Goal: Task Accomplishment & Management: Complete application form

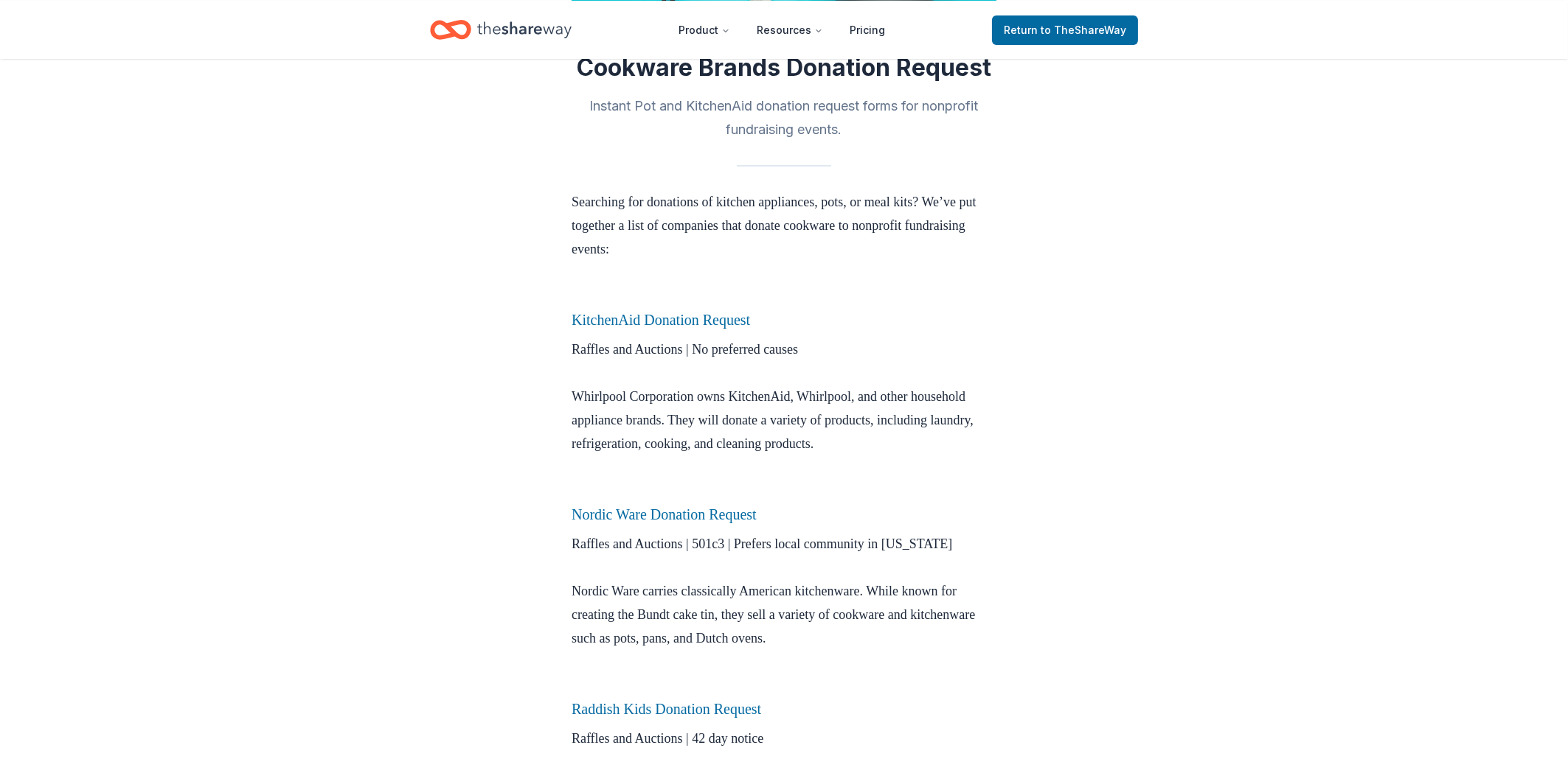
scroll to position [316, 0]
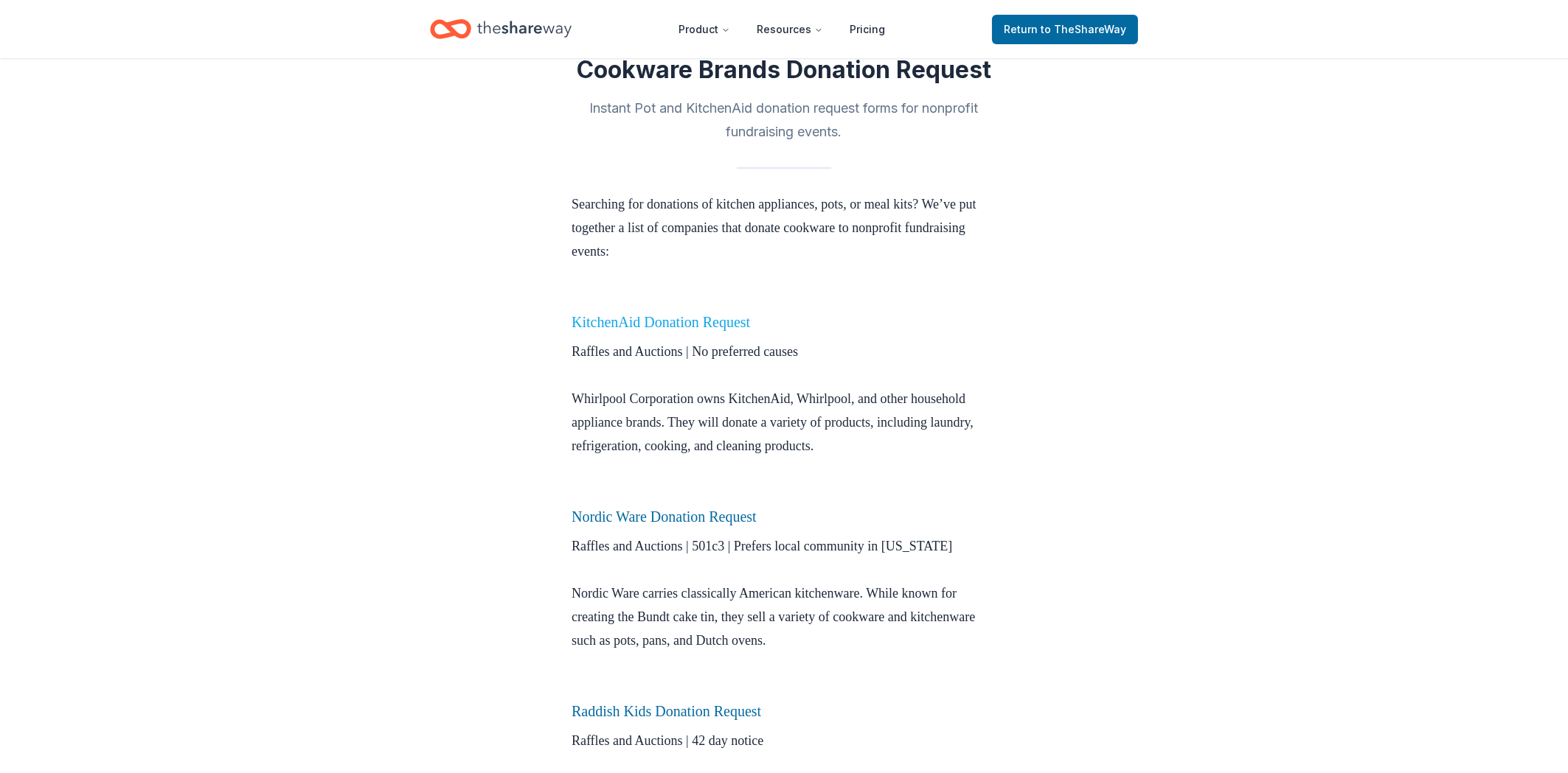
click at [670, 326] on link "KitchenAid Donation Request" at bounding box center [661, 322] width 179 height 16
click at [679, 317] on link "KitchenAid Donation Request" at bounding box center [661, 322] width 179 height 16
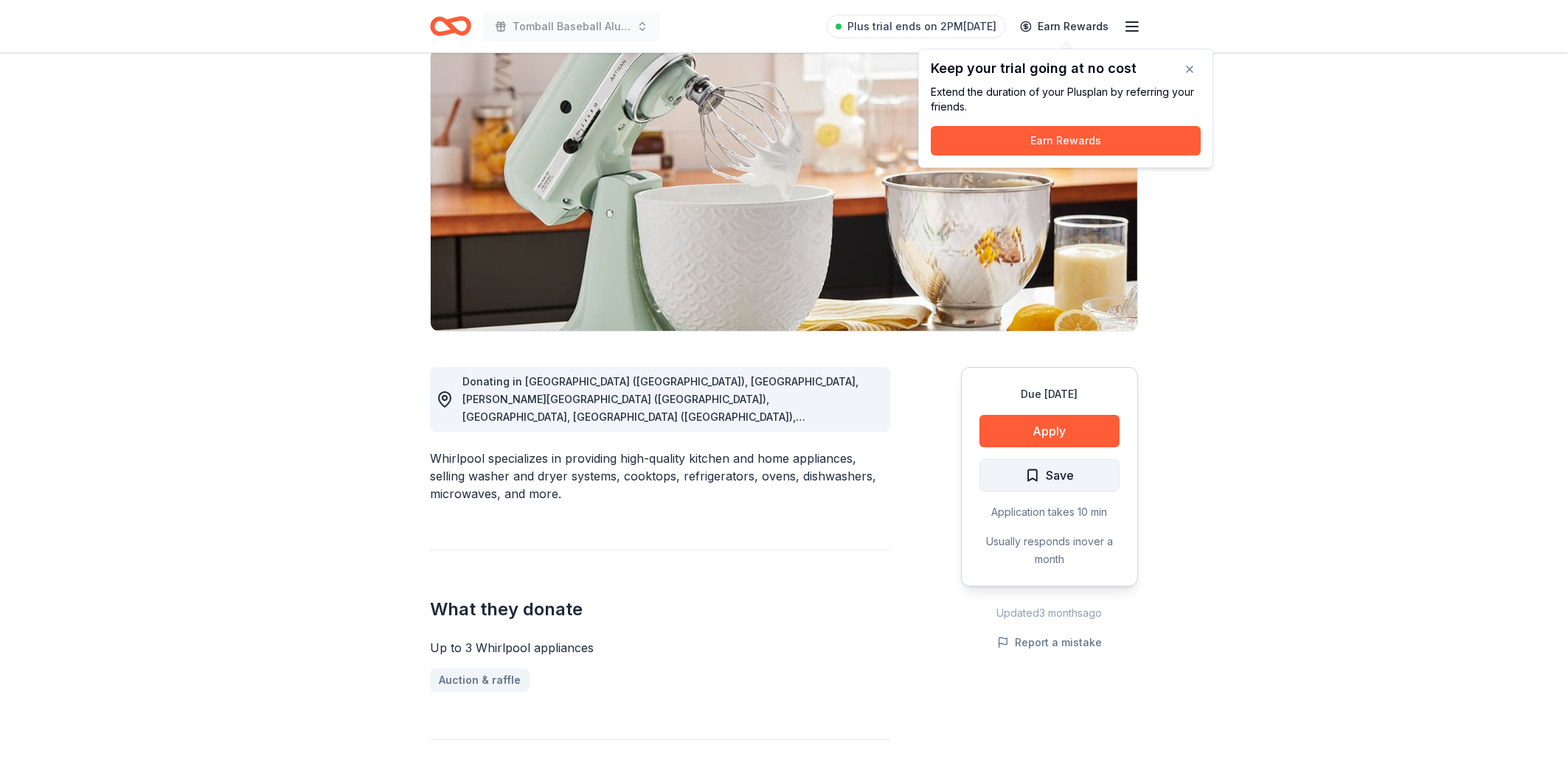
scroll to position [79, 0]
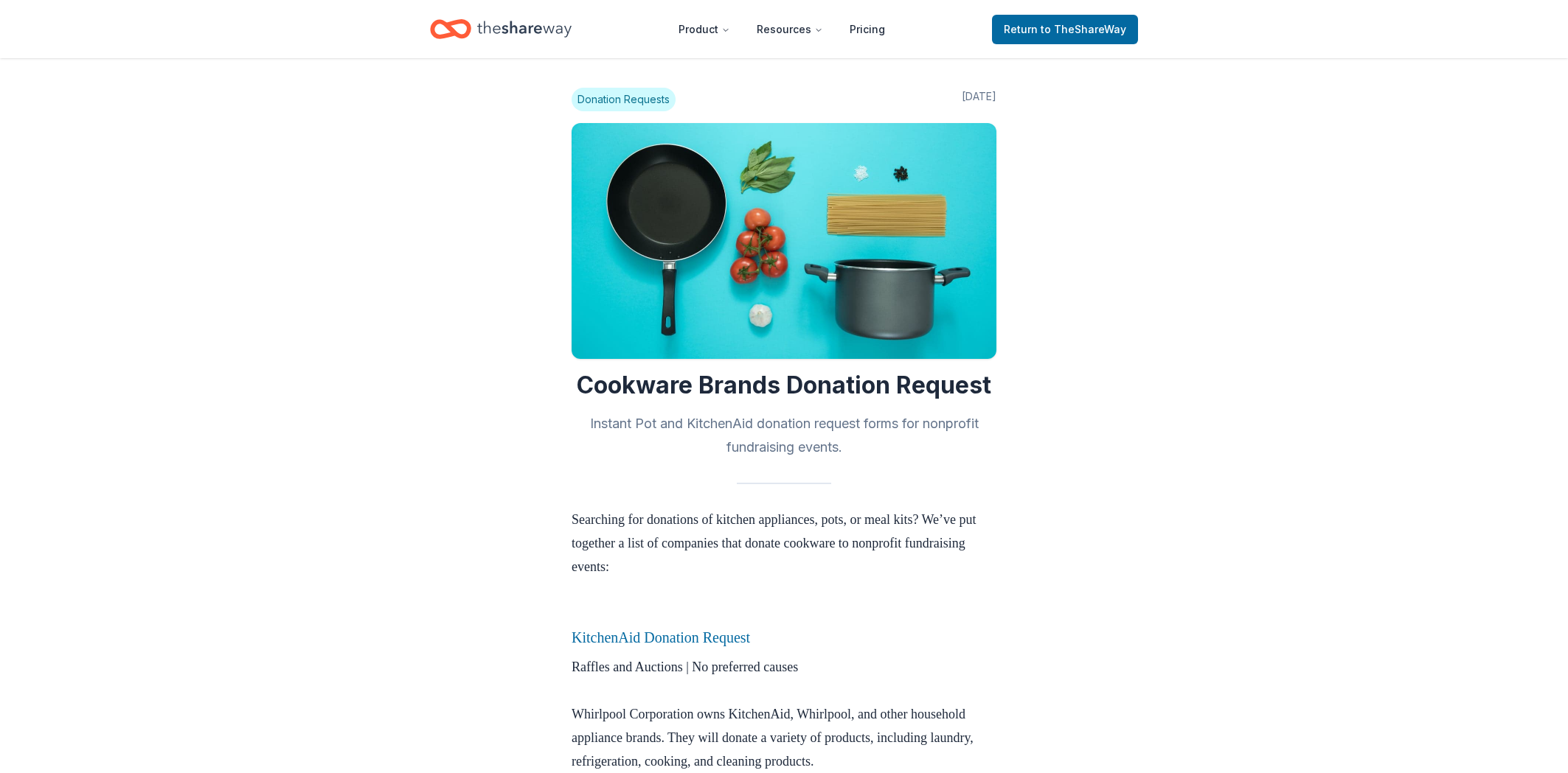
scroll to position [316, 0]
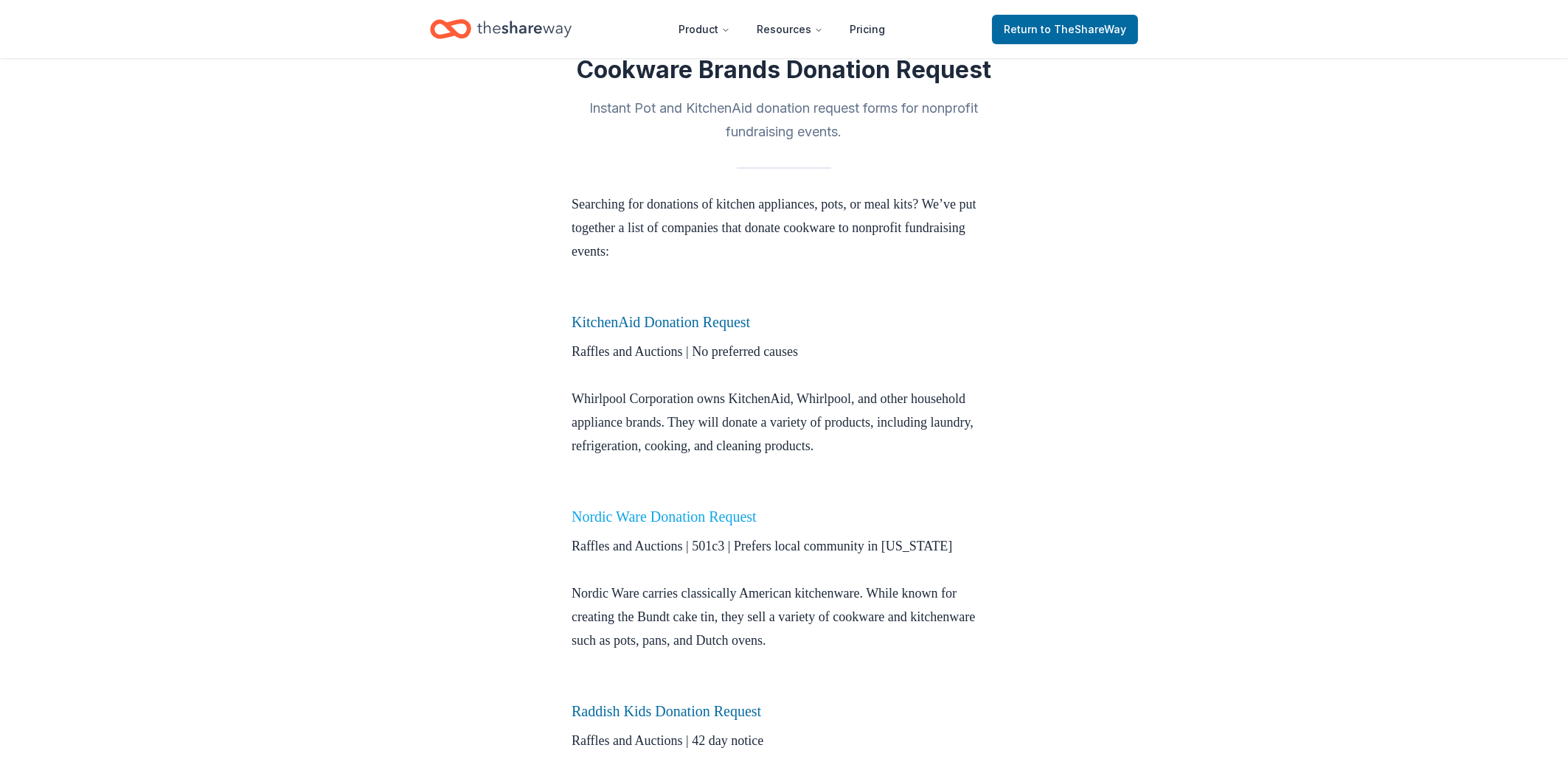
click at [618, 516] on link "Nordic Ware Donation Request" at bounding box center [664, 516] width 185 height 16
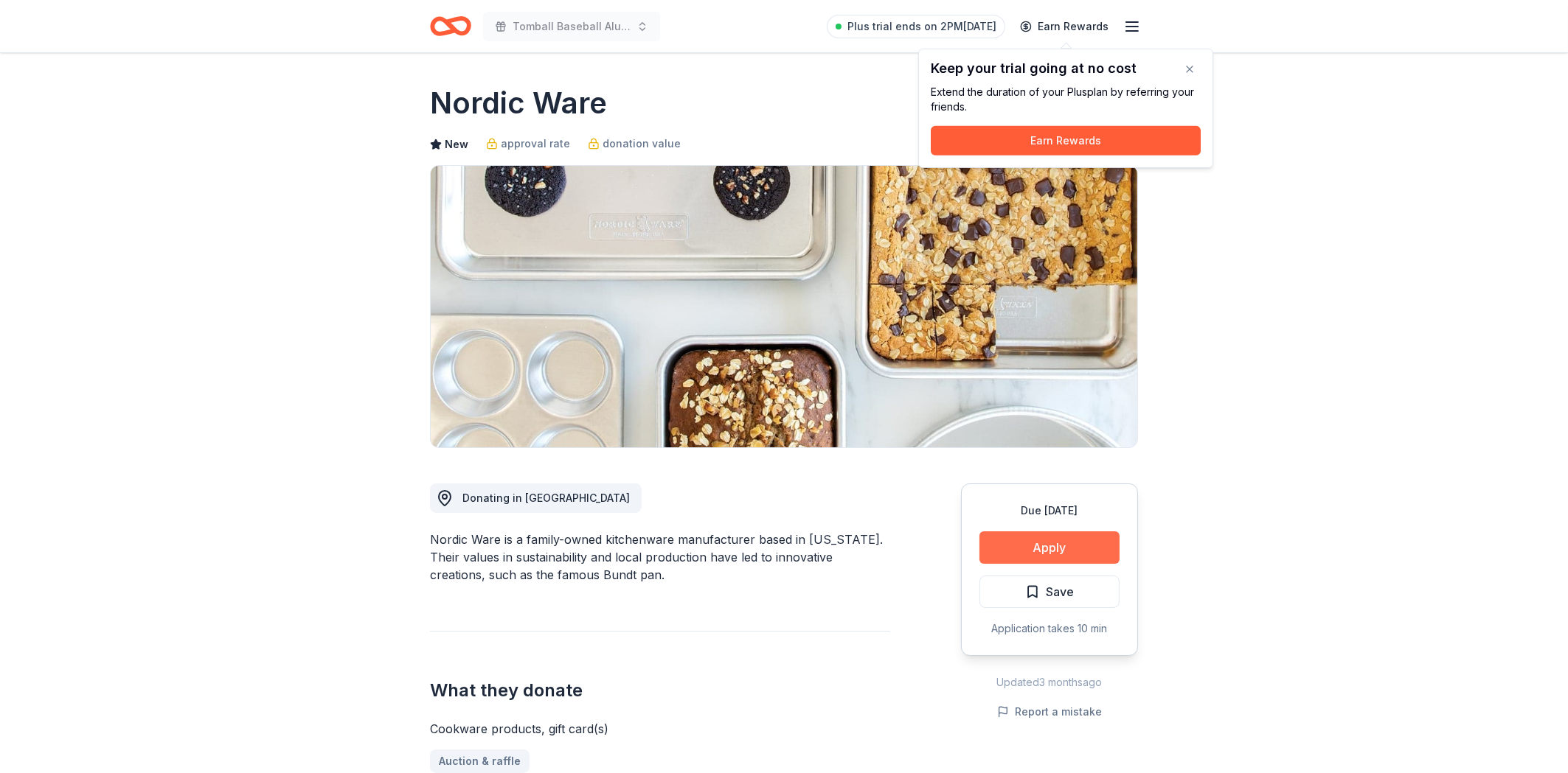
click at [1042, 546] on button "Apply" at bounding box center [1049, 547] width 140 height 32
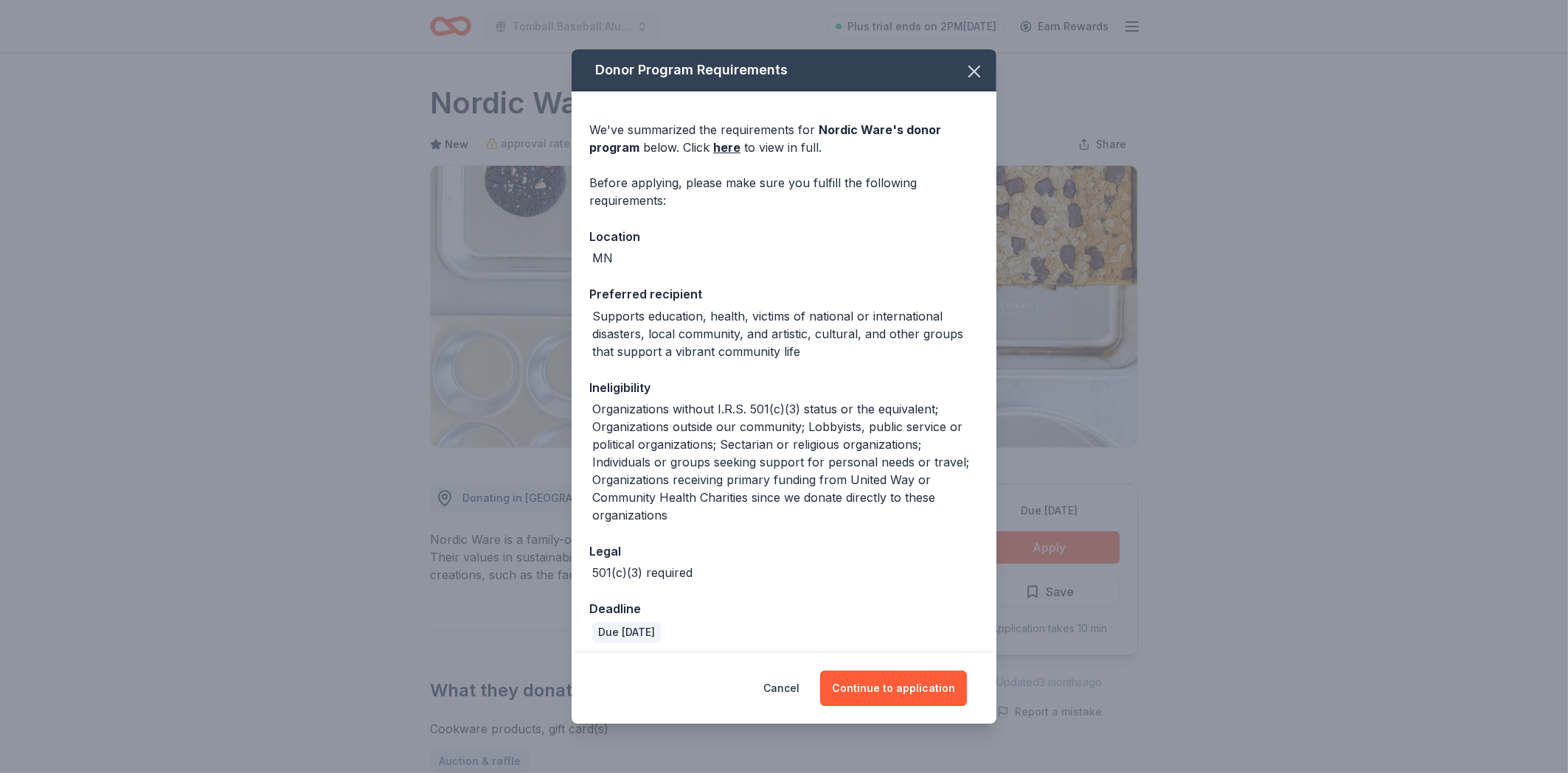
click at [729, 467] on div "Organizations without I.R.S. 501(c)(3) status or the equivalent; Organizations …" at bounding box center [786, 462] width 387 height 124
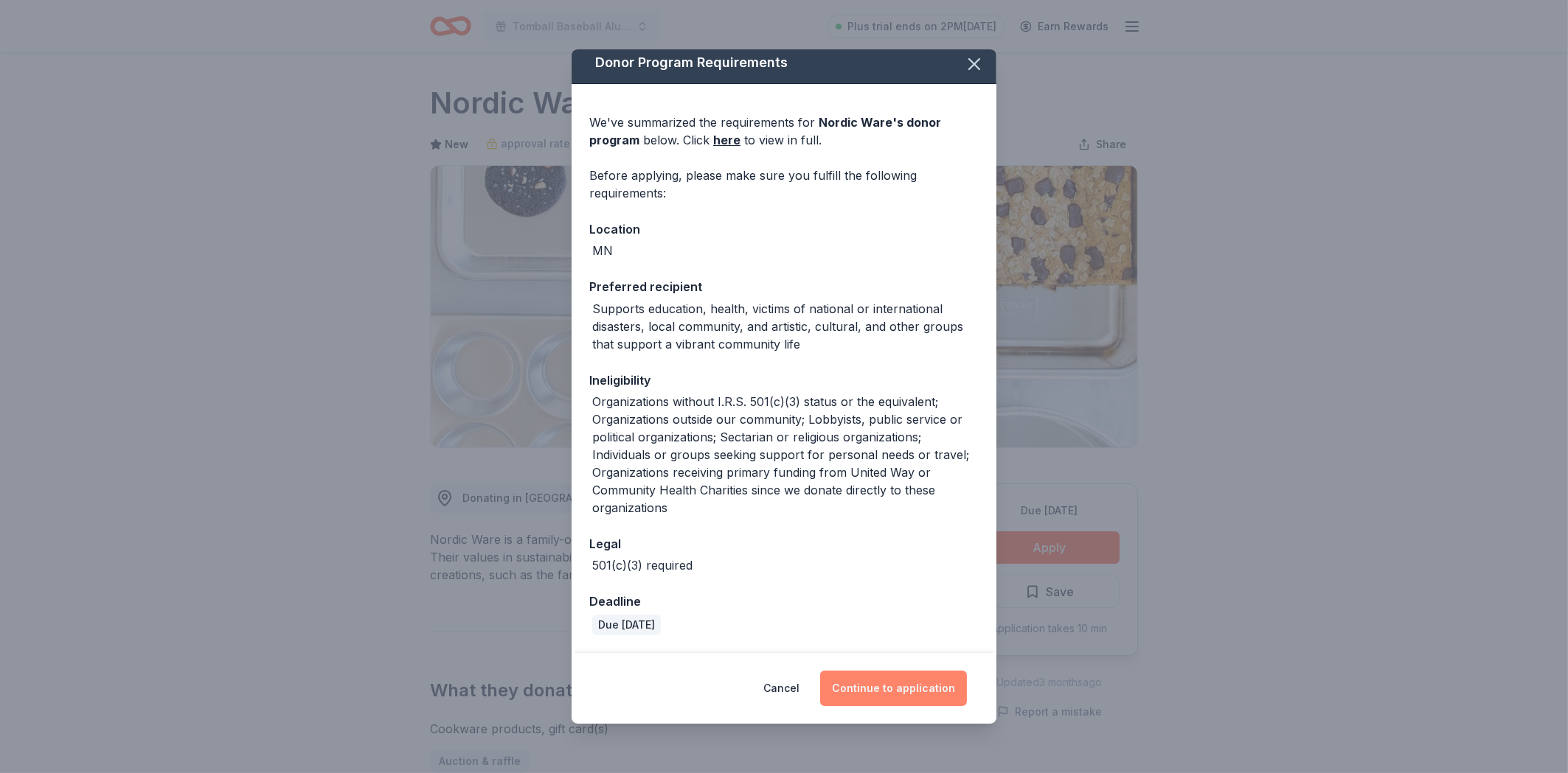
click at [857, 696] on button "Continue to application" at bounding box center [893, 688] width 146 height 35
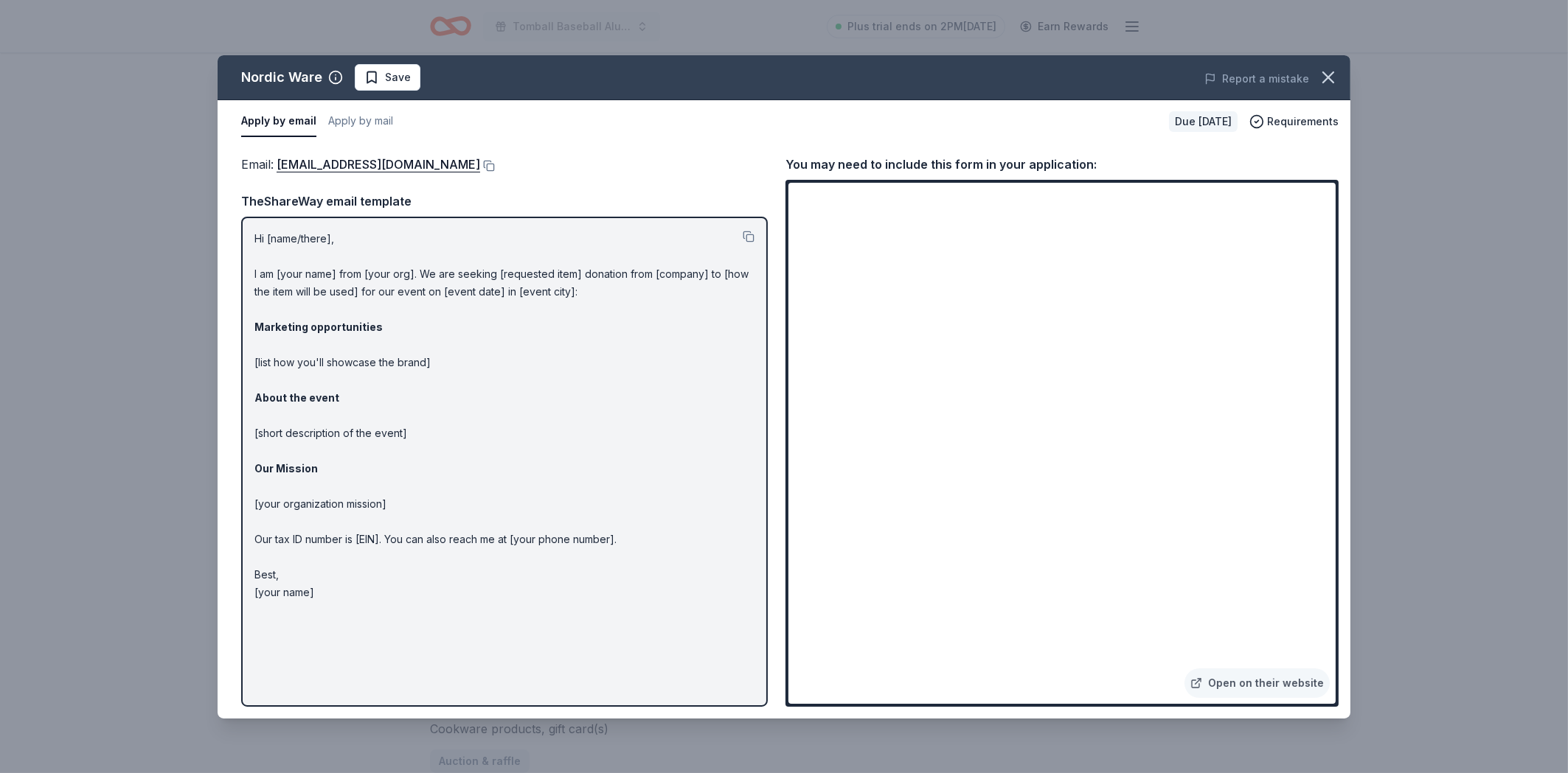
drag, startPoint x: 261, startPoint y: 238, endPoint x: 355, endPoint y: 255, distance: 95.5
click at [355, 255] on p "Hi [name/there], I am [your name] from [your org]. We are seeking [requested it…" at bounding box center [504, 416] width 500 height 372
drag, startPoint x: 252, startPoint y: 234, endPoint x: 278, endPoint y: 239, distance: 26.5
click at [343, 250] on div "Hi [name/there], I am [your name] from [your org]. We are seeking [requested it…" at bounding box center [504, 461] width 527 height 489
click at [278, 239] on p "Hi [name/there], I am [your name] from [your org]. We are seeking [requested it…" at bounding box center [504, 416] width 500 height 372
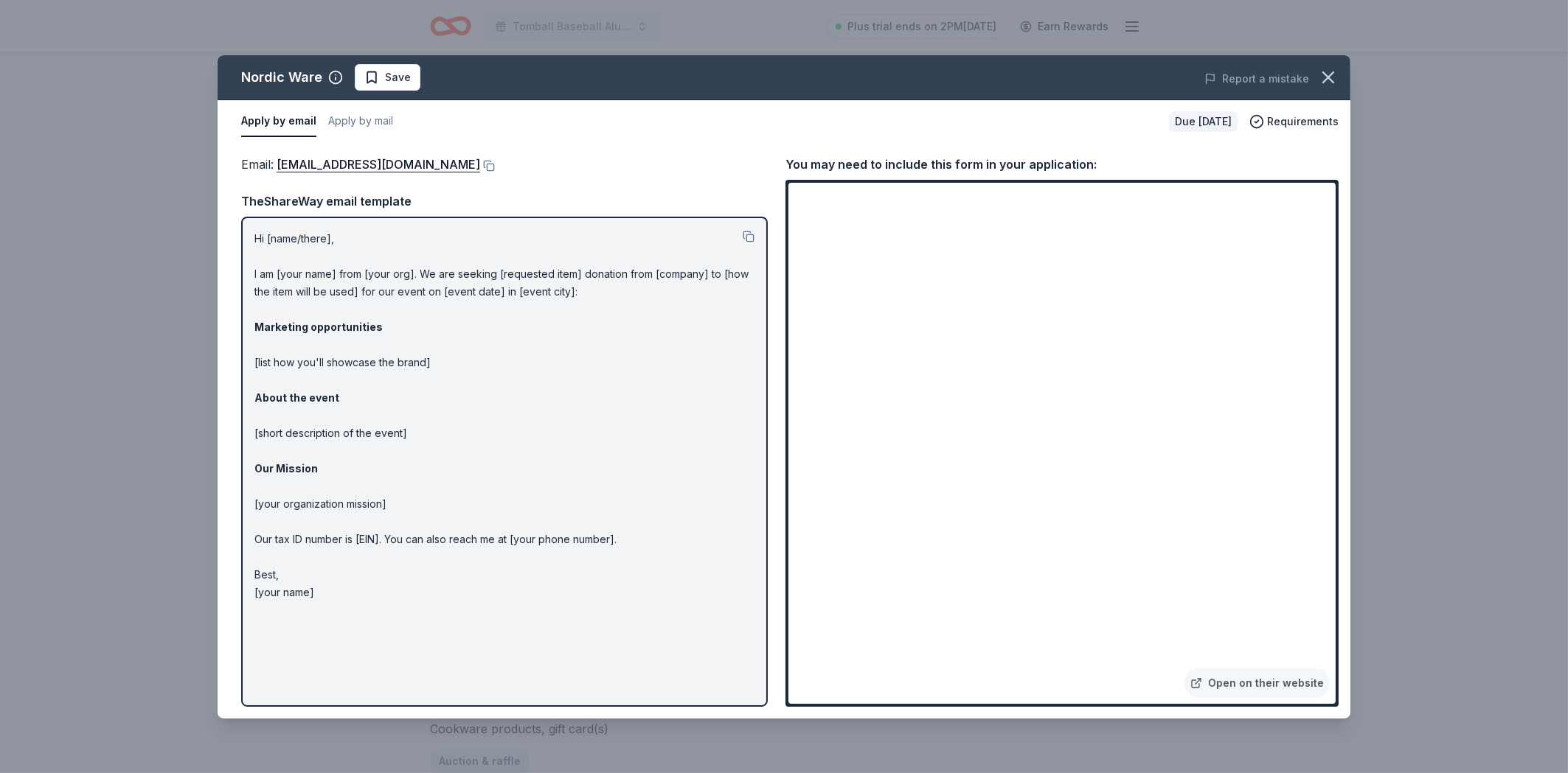
click at [278, 239] on p "Hi [name/there], I am [your name] from [your org]. We are seeking [requested it…" at bounding box center [504, 416] width 500 height 372
click at [503, 590] on p "Hi [name/there], I am [your name] from [your org]. We are seeking [requested it…" at bounding box center [504, 416] width 500 height 372
click at [457, 246] on p "Hi [name/there], I am [your name] from [your org]. We are seeking [requested it…" at bounding box center [504, 416] width 500 height 372
click at [424, 164] on link "communitygiving@nordicware.com" at bounding box center [378, 164] width 203 height 19
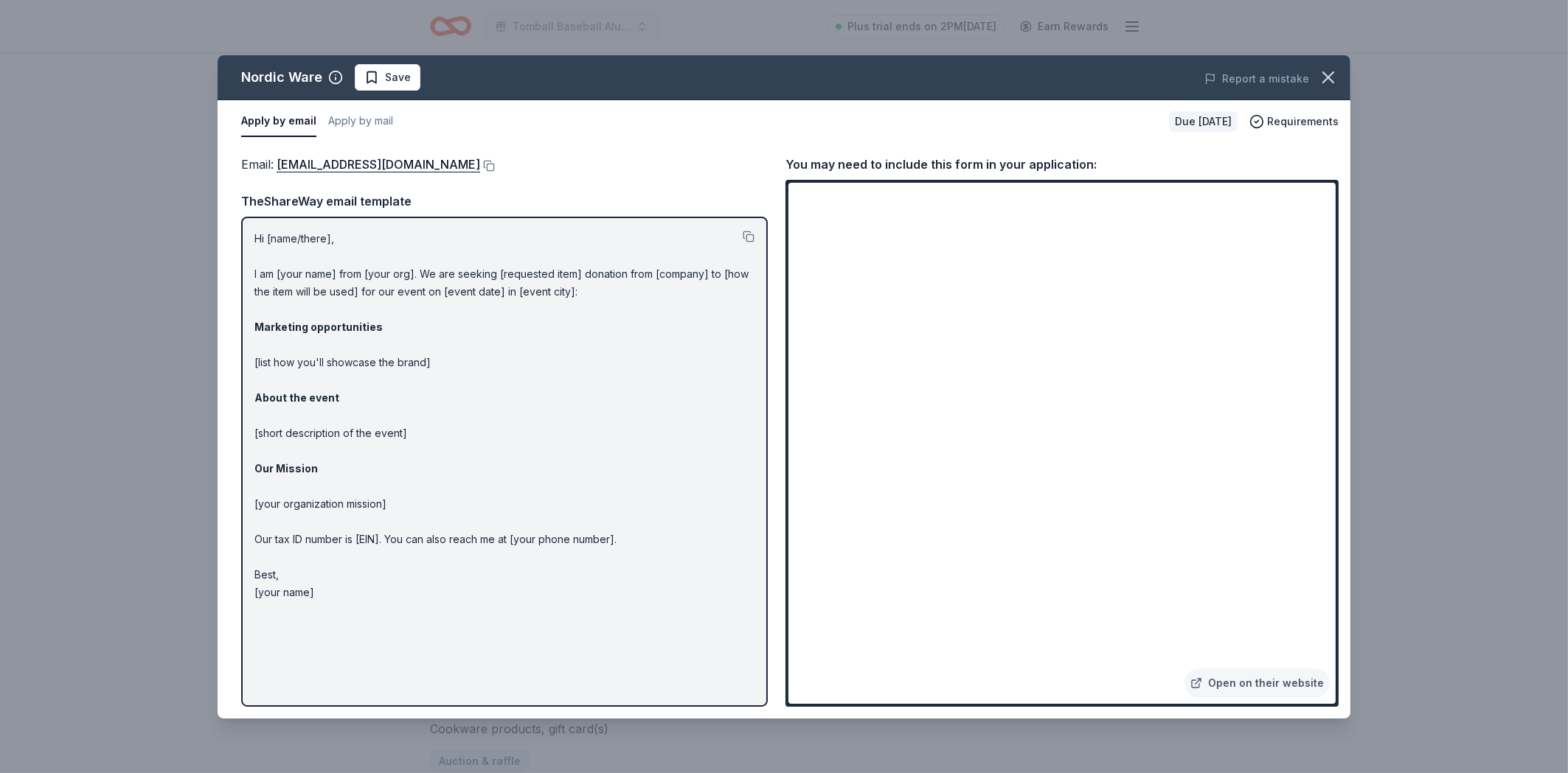
click at [289, 122] on button "Apply by email" at bounding box center [278, 122] width 75 height 31
drag, startPoint x: 366, startPoint y: 119, endPoint x: 273, endPoint y: 132, distance: 93.9
click at [275, 141] on div "Apply by email Apply by mail Due in 17 days Requirements" at bounding box center [783, 122] width 1133 height 43
click at [273, 132] on button "Apply by email" at bounding box center [278, 122] width 75 height 31
drag, startPoint x: 253, startPoint y: 235, endPoint x: 360, endPoint y: 244, distance: 107.4
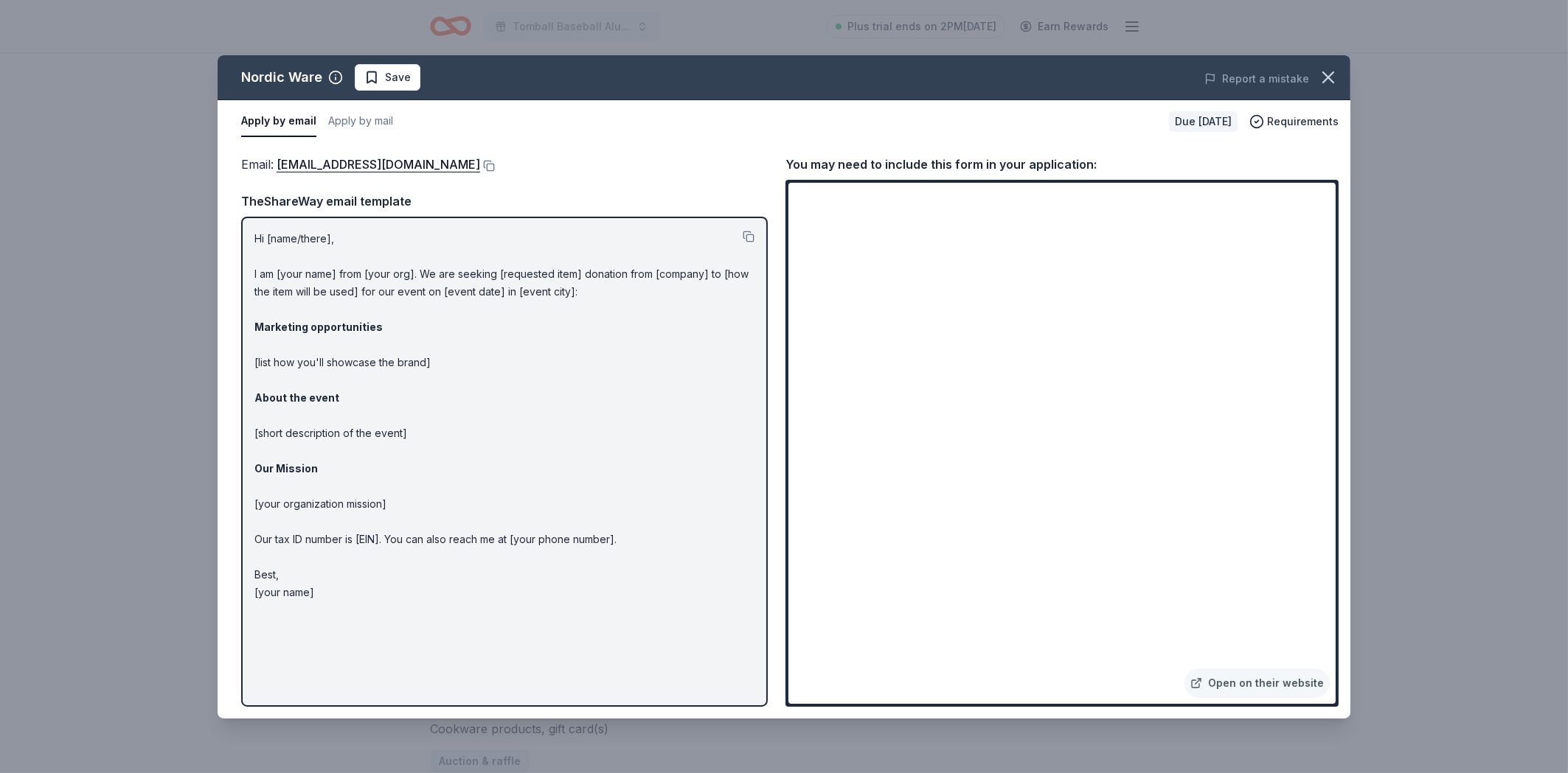
click at [360, 244] on div "Hi [name/there], I am [your name] from [your org]. We are seeking [requested it…" at bounding box center [504, 461] width 527 height 489
click at [1325, 72] on icon "button" at bounding box center [1328, 77] width 21 height 21
